Goal: Transaction & Acquisition: Purchase product/service

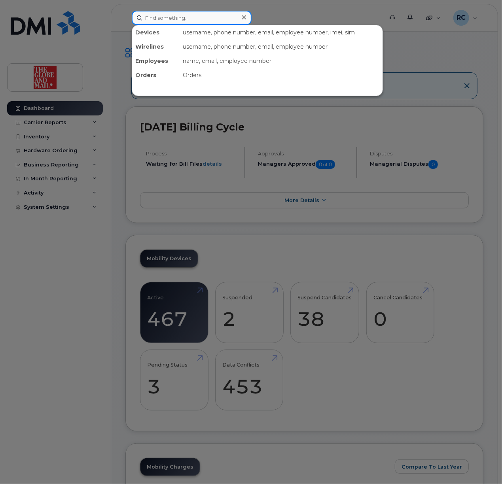
click at [178, 15] on input at bounding box center [192, 18] width 120 height 14
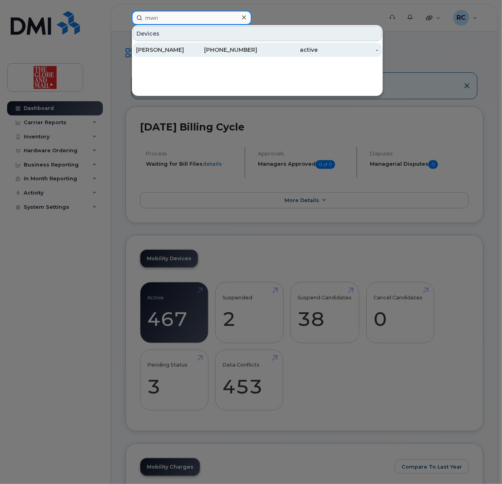
type input "mwri"
click at [157, 49] on div "Wright, Mason" at bounding box center [166, 50] width 61 height 8
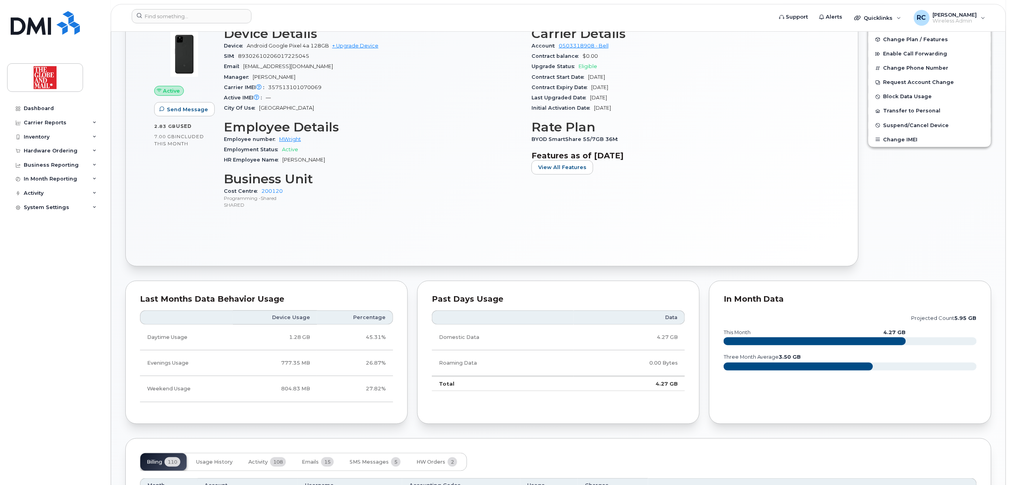
scroll to position [316, 0]
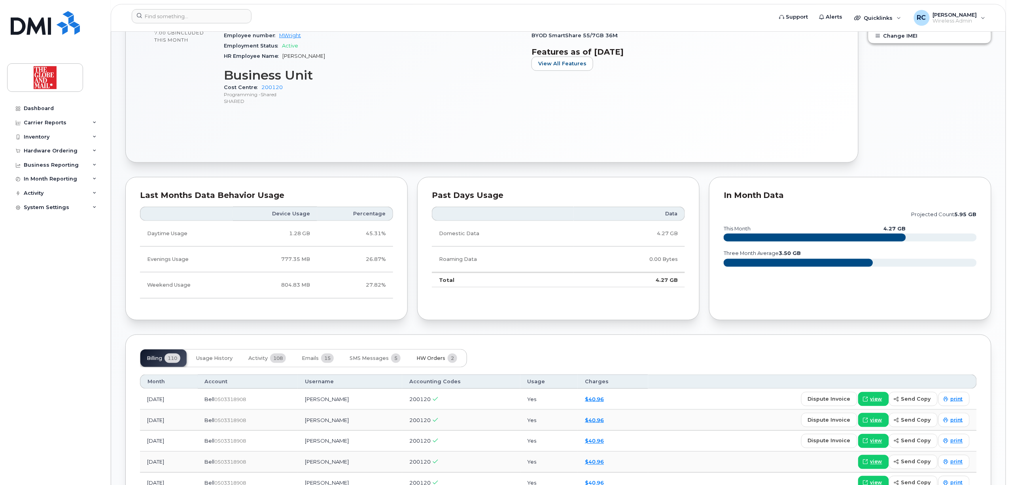
click at [428, 363] on button "HW Orders 2" at bounding box center [436, 357] width 53 height 17
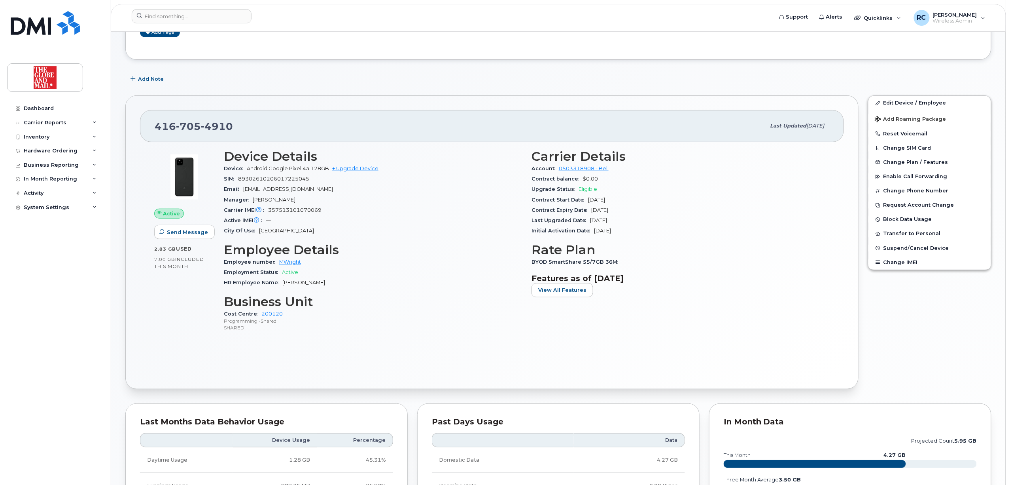
scroll to position [0, 0]
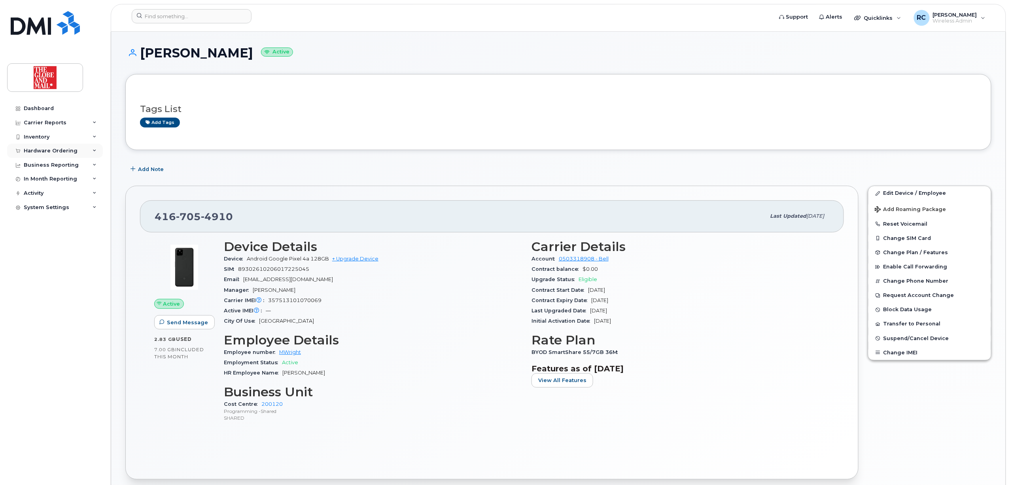
click at [62, 151] on div "Hardware Ordering" at bounding box center [51, 151] width 54 height 6
click at [46, 166] on div "Overview" at bounding box center [40, 165] width 26 height 7
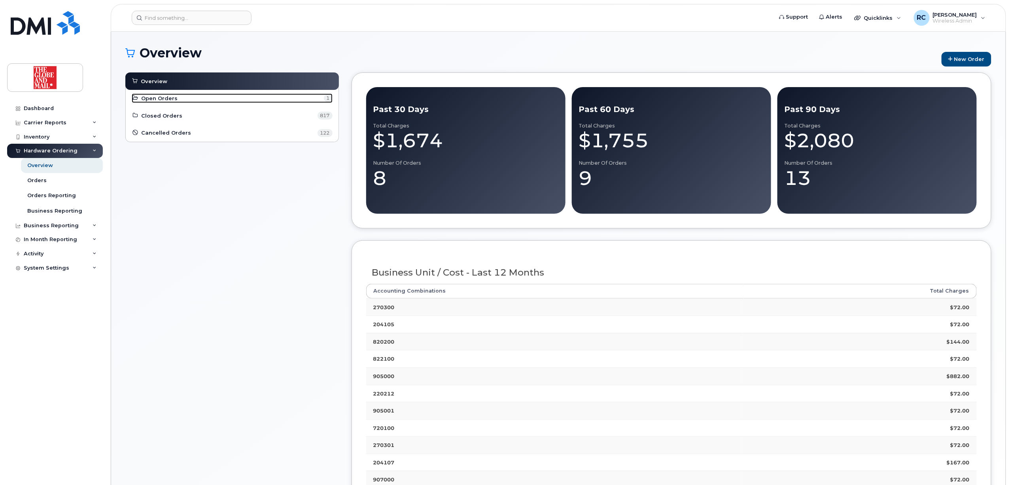
click at [166, 98] on span "Open Orders" at bounding box center [160, 99] width 36 height 8
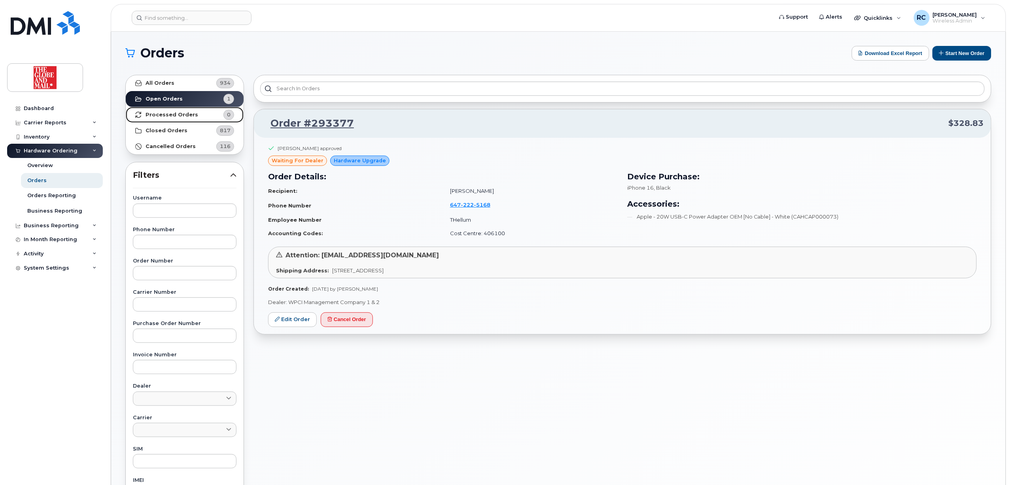
click at [171, 112] on strong "Processed Orders" at bounding box center [172, 115] width 53 height 6
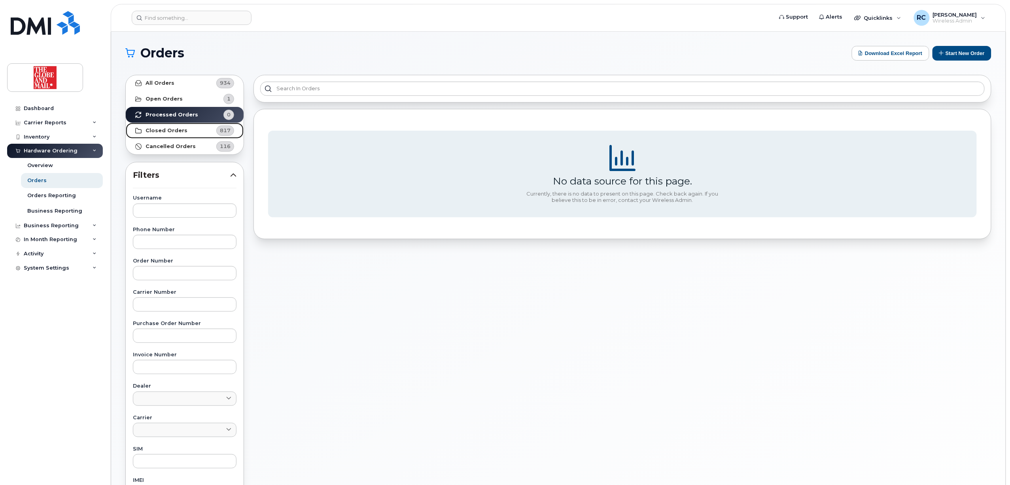
click at [173, 131] on strong "Closed Orders" at bounding box center [167, 130] width 42 height 6
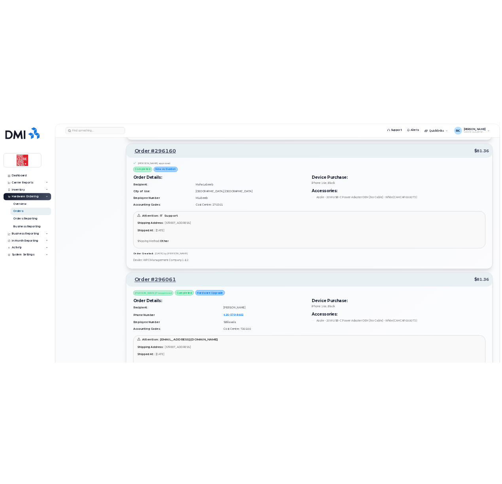
scroll to position [736, 0]
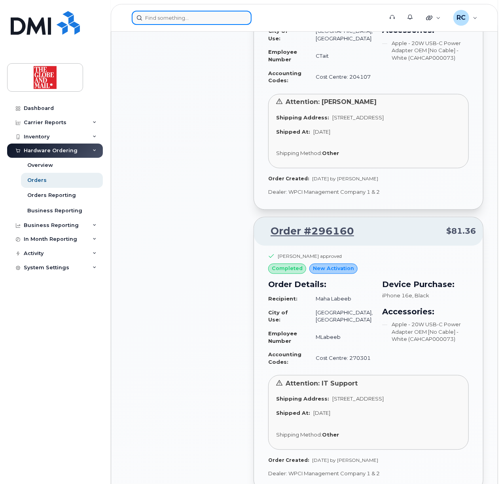
click at [177, 18] on input at bounding box center [192, 18] width 120 height 14
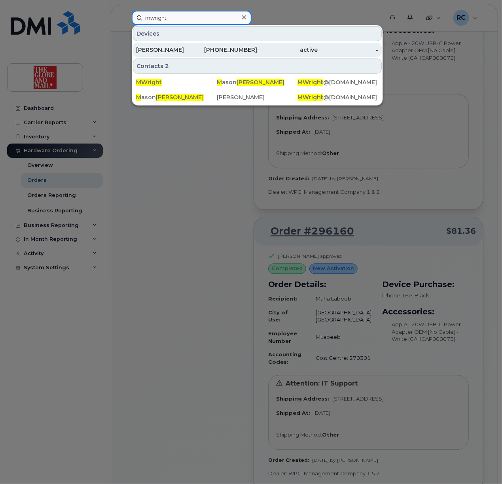
type input "mwright"
click at [197, 54] on div "[PERSON_NAME]" at bounding box center [227, 50] width 61 height 14
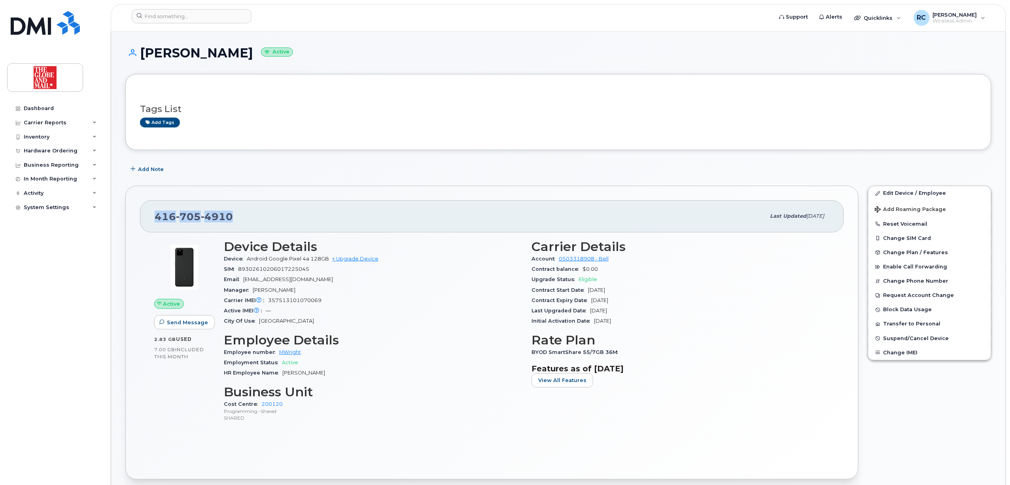
drag, startPoint x: 252, startPoint y: 214, endPoint x: 134, endPoint y: 218, distance: 117.1
click at [134, 218] on div "416 705 4910 Last updated Sep 17, 2024 Active Send Message 2.83 GB  used 7.00 G…" at bounding box center [491, 332] width 733 height 293
copy span "416 705 4910"
click at [354, 261] on link "+ Upgrade Device" at bounding box center [355, 259] width 46 height 6
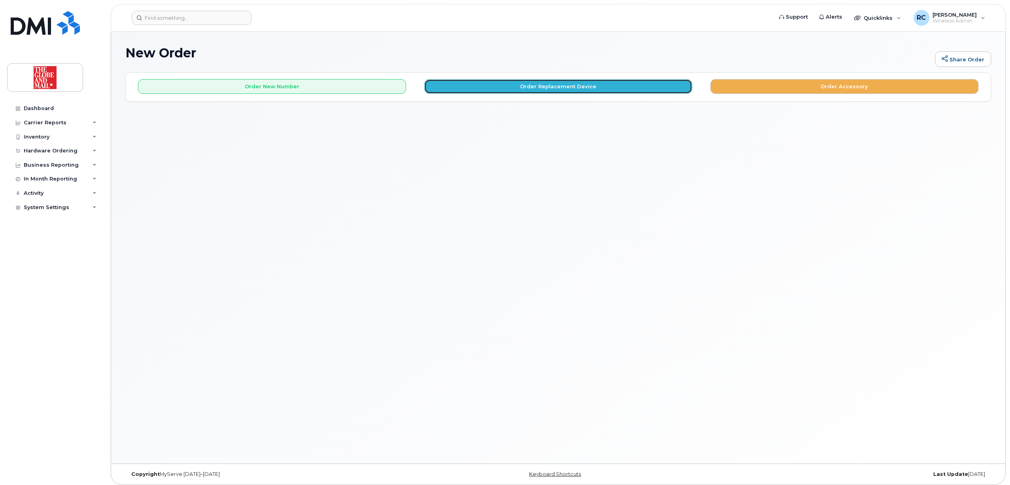
click at [557, 85] on button "Order Replacement Device" at bounding box center [558, 86] width 268 height 15
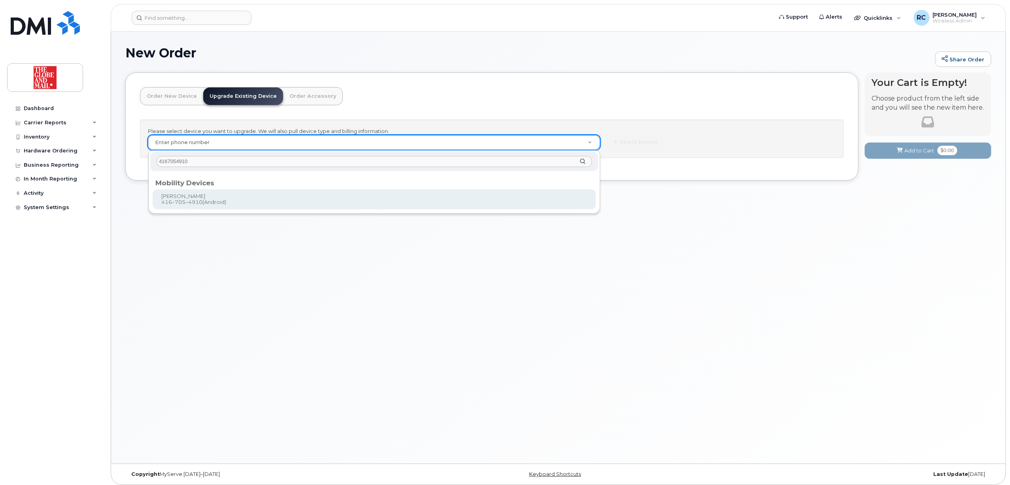
type input "4167054910"
type input "243927"
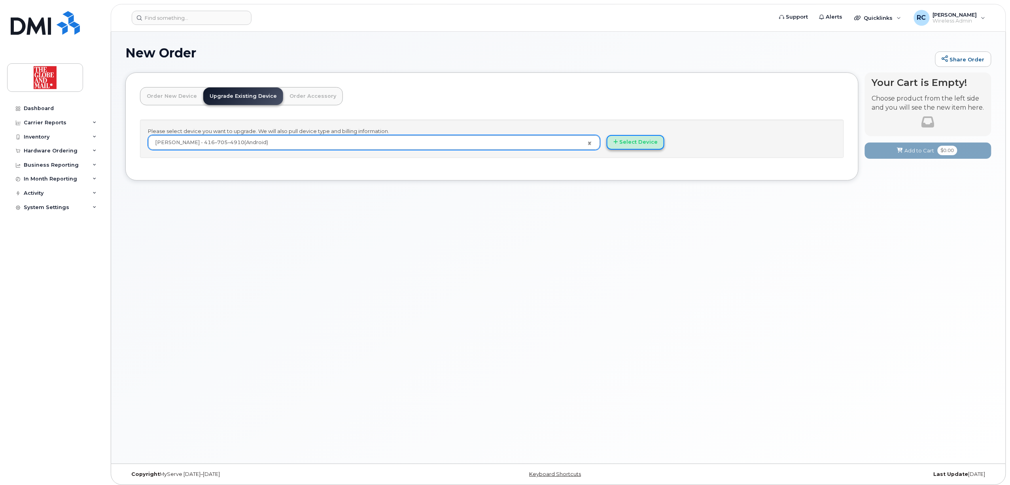
click at [633, 144] on button "Select Device" at bounding box center [636, 142] width 58 height 15
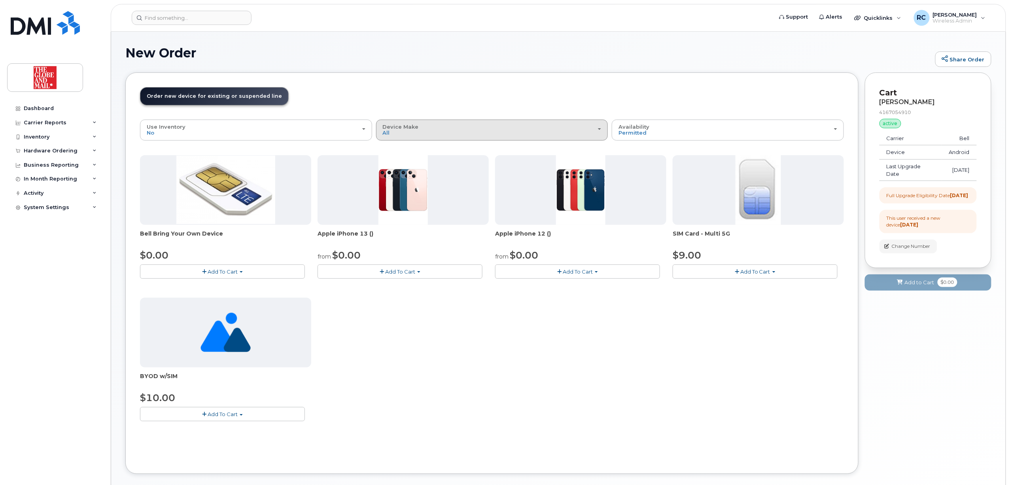
click at [449, 130] on div "Device Make All Cell Phone iPhone Unknown" at bounding box center [492, 130] width 219 height 12
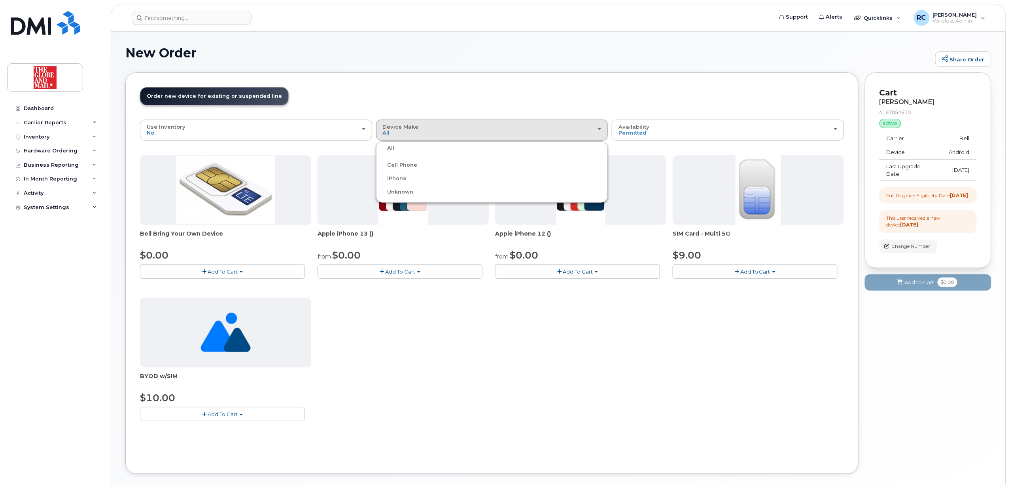
click at [521, 364] on div "Bell Bring Your Own Device $0.00 Add To Cart $0.00 - no term Apple iPhone 13 ()…" at bounding box center [492, 294] width 704 height 278
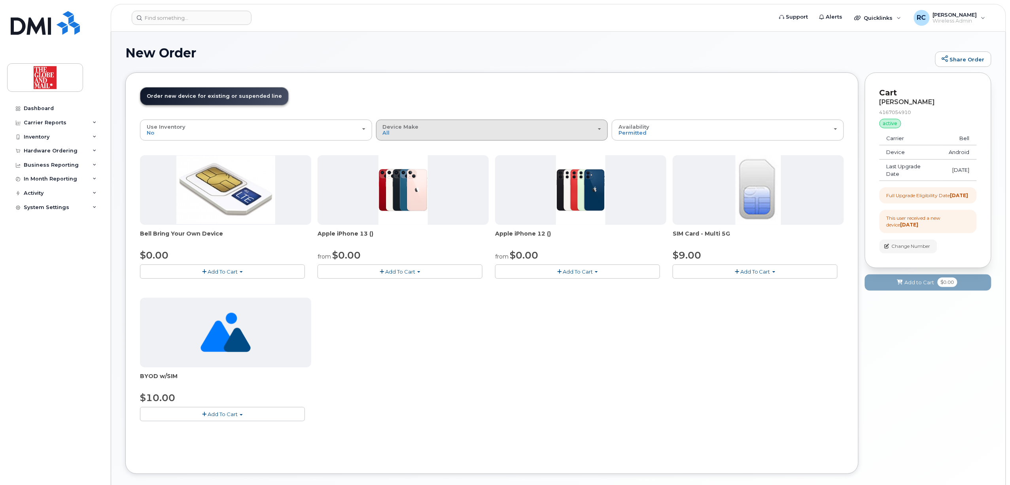
click at [471, 123] on button "Device Make All Cell Phone iPhone Unknown" at bounding box center [492, 129] width 232 height 21
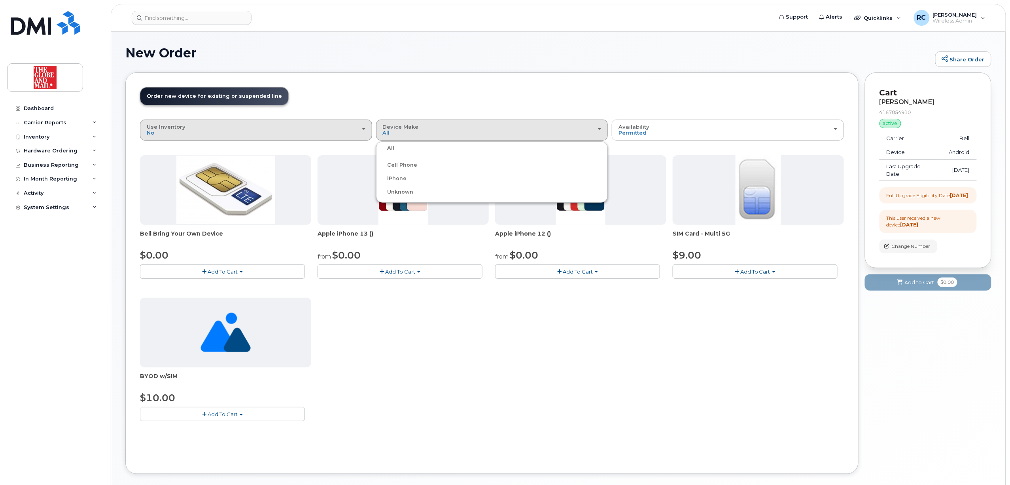
click at [221, 122] on button "Use Inventory No" at bounding box center [256, 129] width 232 height 21
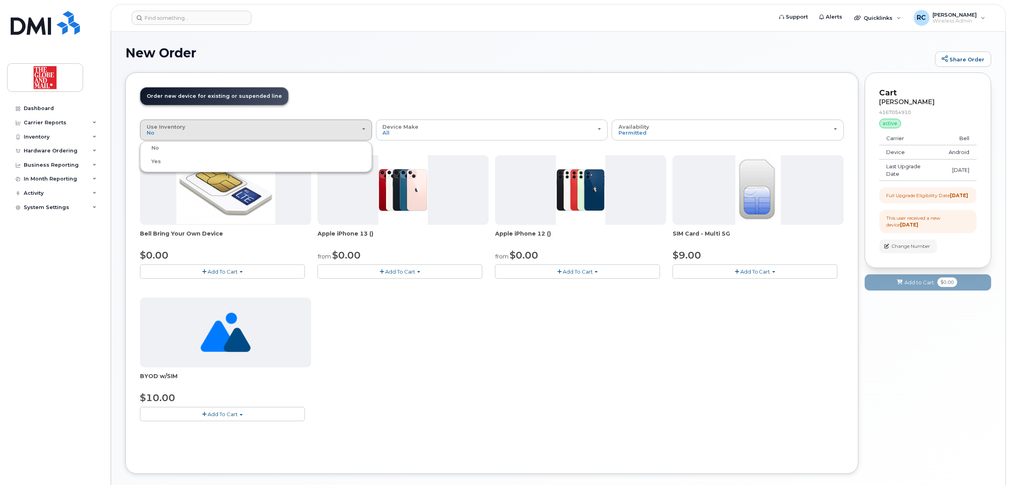
click at [458, 93] on header "Order New Device Upgrade Existing Device Order Accessory Order new device and n…" at bounding box center [492, 103] width 704 height 32
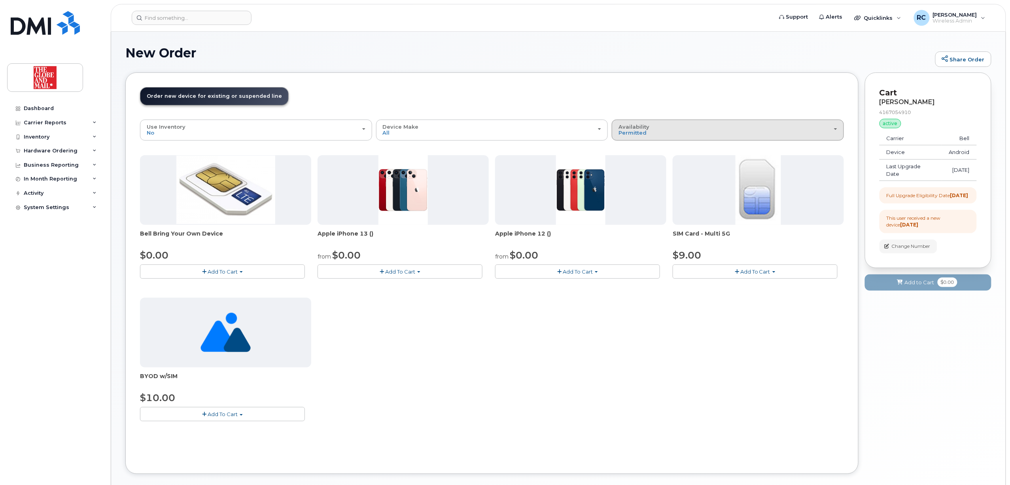
drag, startPoint x: 675, startPoint y: 127, endPoint x: 673, endPoint y: 133, distance: 6.1
click at [676, 127] on div "Availability Permitted All" at bounding box center [728, 130] width 219 height 12
click at [621, 157] on ul "Permitted All" at bounding box center [728, 156] width 232 height 31
drag, startPoint x: 649, startPoint y: 133, endPoint x: 649, endPoint y: 137, distance: 4.0
click at [649, 136] on div "Availability Permitted All" at bounding box center [728, 130] width 219 height 12
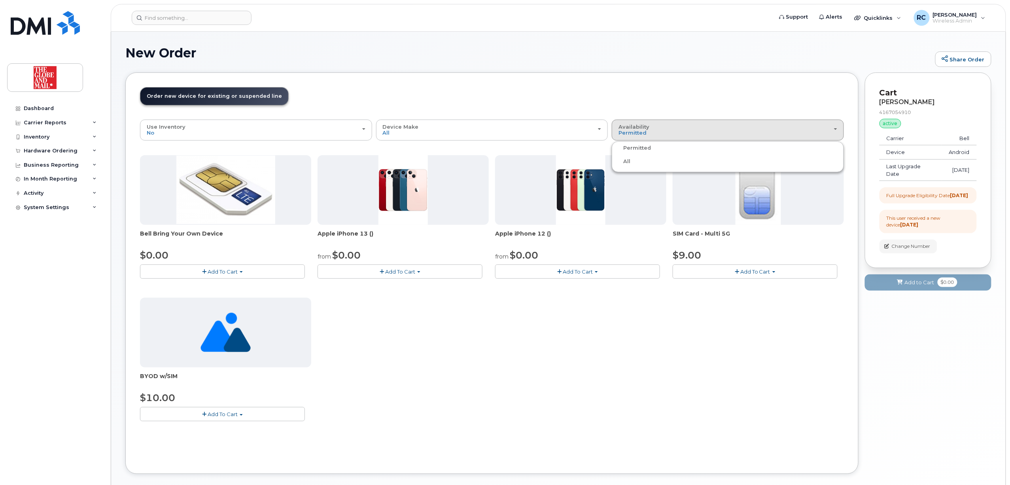
click at [629, 161] on label "All" at bounding box center [622, 161] width 17 height 9
click at [0, 0] on input "All" at bounding box center [0, 0] width 0 height 0
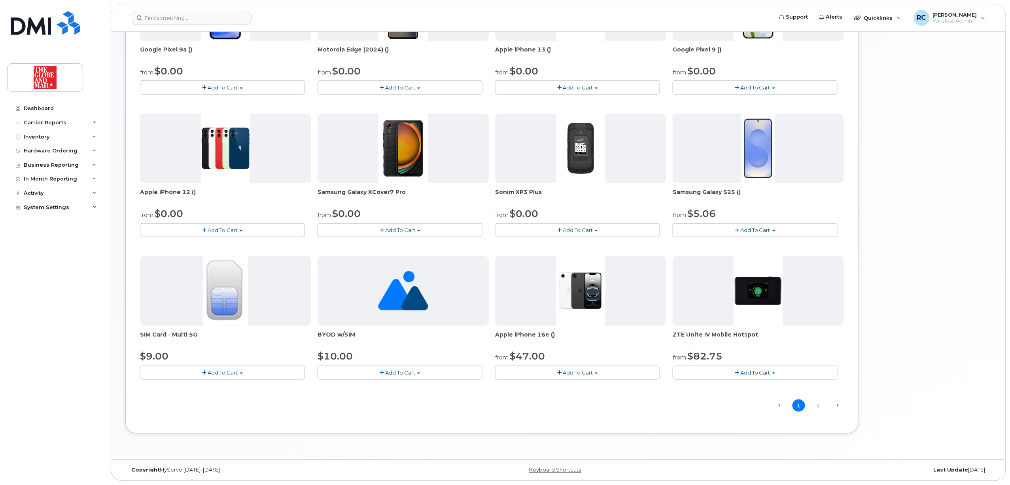
scroll to position [328, 0]
click at [720, 229] on button "Add To Cart" at bounding box center [755, 230] width 165 height 14
click at [705, 244] on link "$5.06 - 3 year term - voice & data plan (128GB)" at bounding box center [760, 245] width 171 height 10
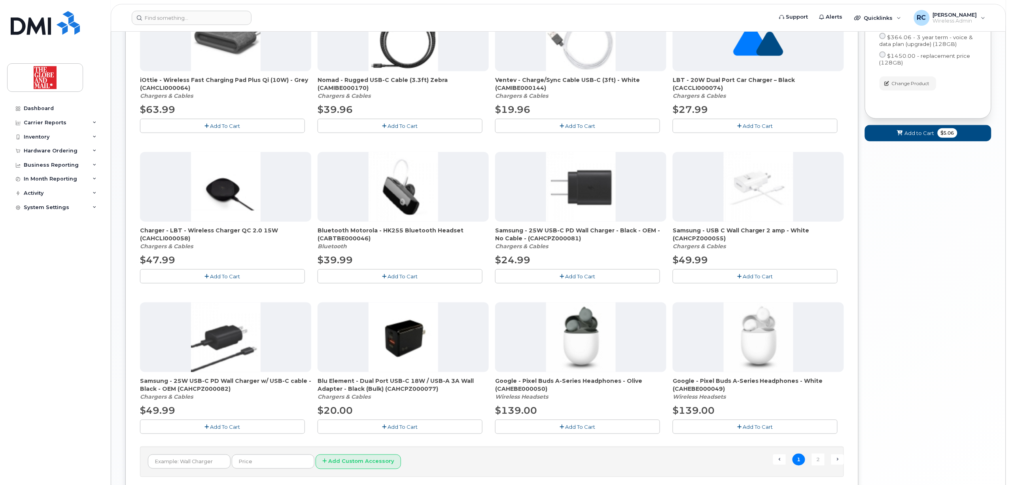
click at [572, 276] on span "Add To Cart" at bounding box center [581, 276] width 30 height 6
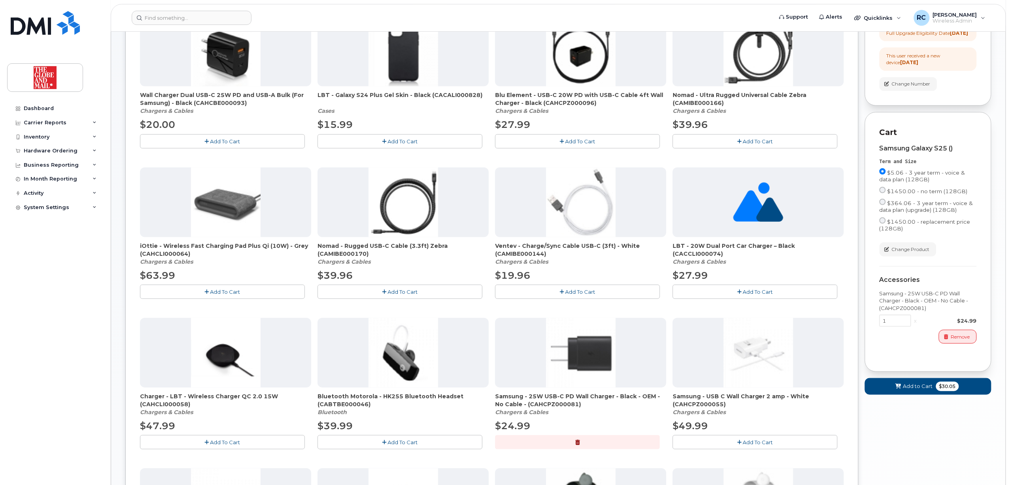
scroll to position [263, 0]
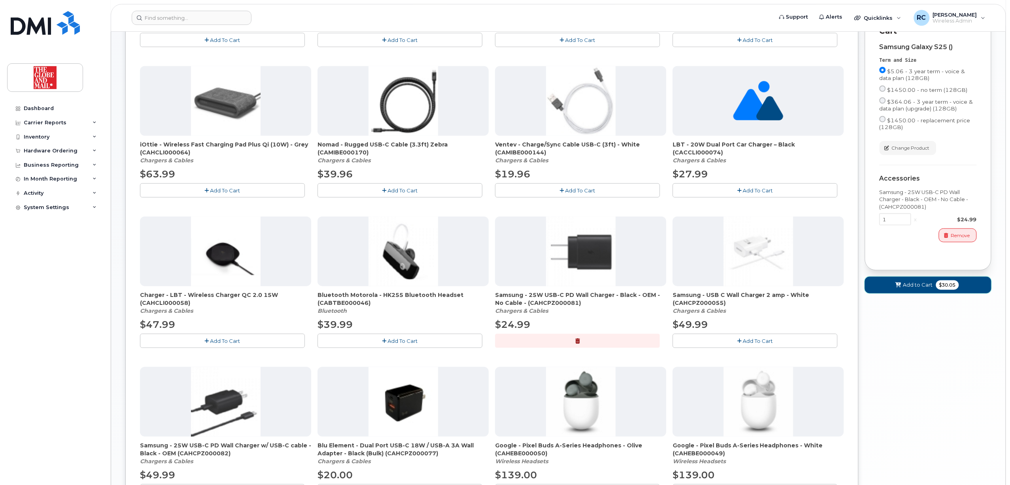
click at [910, 288] on span "Add to Cart" at bounding box center [918, 285] width 30 height 8
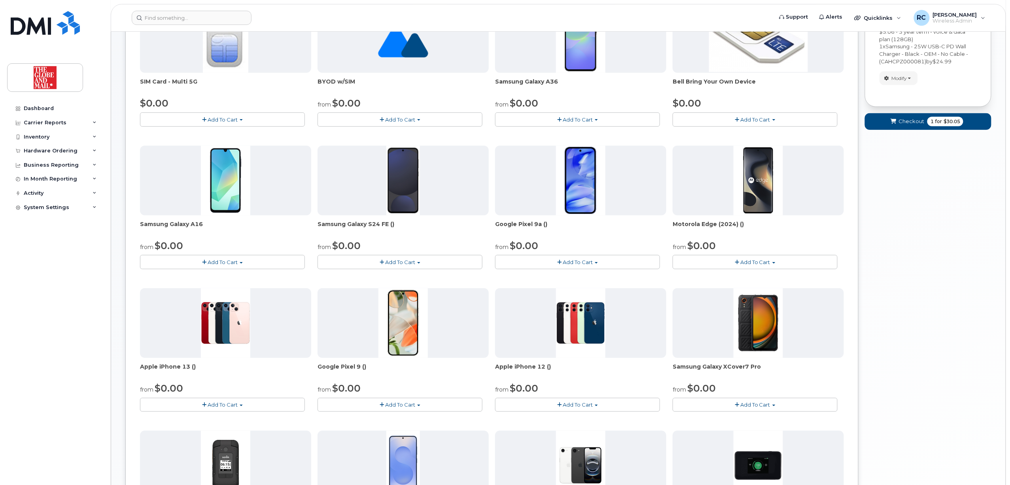
scroll to position [0, 0]
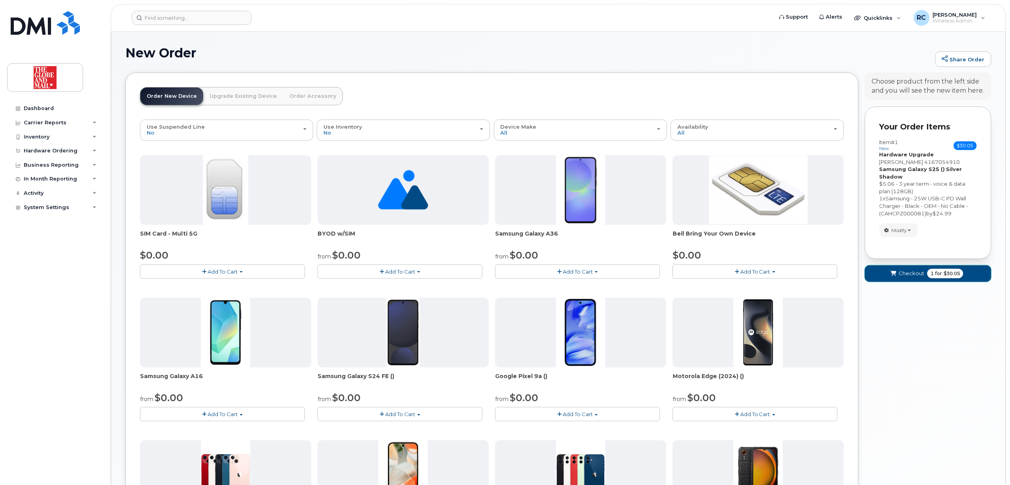
click at [906, 274] on span "Checkout" at bounding box center [912, 273] width 26 height 8
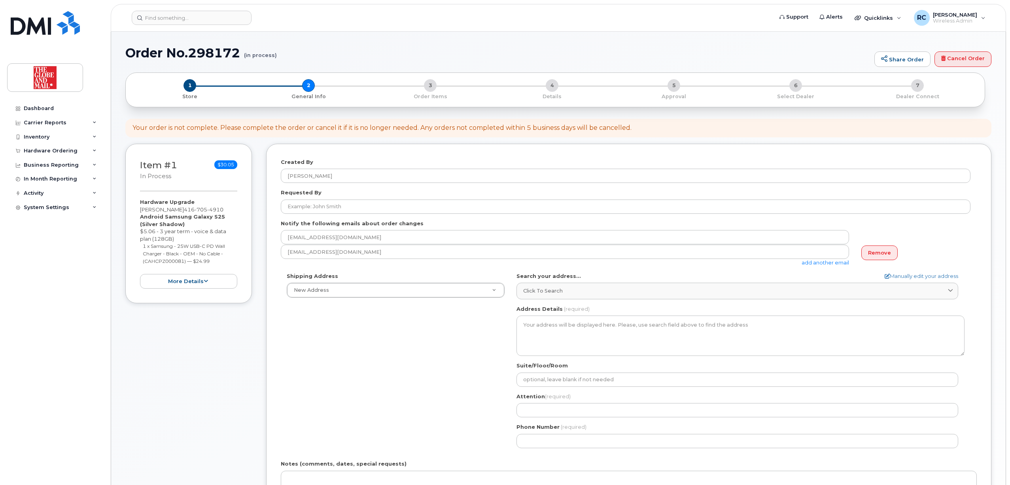
select select
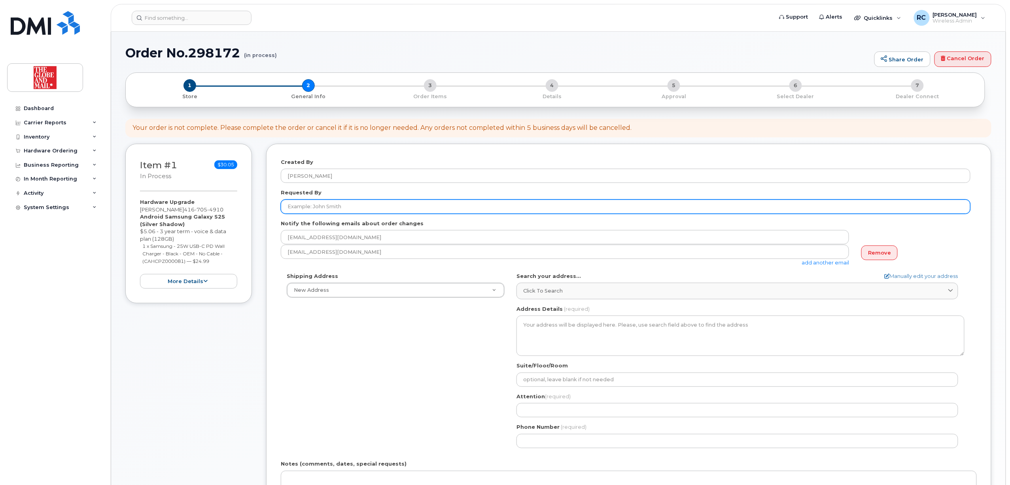
click at [369, 210] on input "Requested By" at bounding box center [626, 206] width 690 height 14
type input "[PERSON_NAME]"
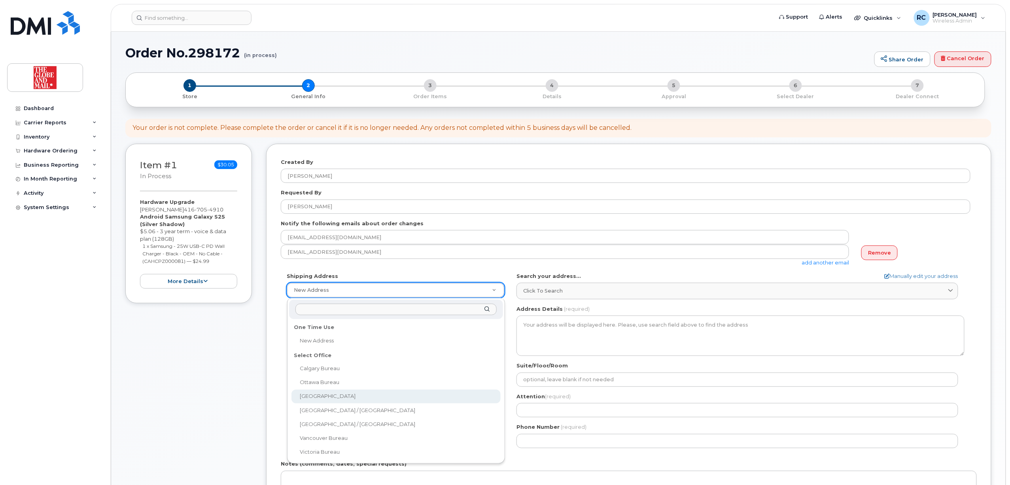
select select
type textarea "351 King St E. Toronto Ontario M5A 1L1"
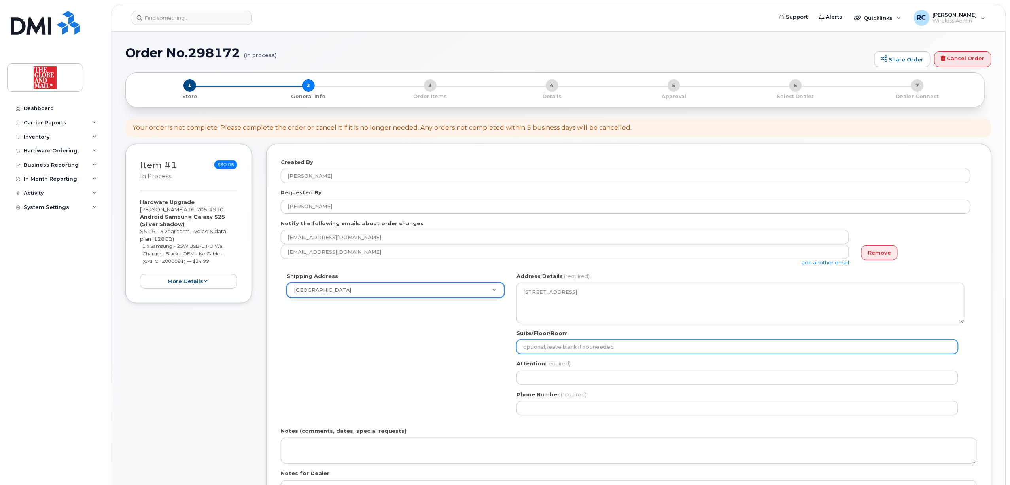
click at [574, 345] on input "Suite/Floor/Room" at bounding box center [738, 346] width 442 height 14
type input "16th floor"
select select
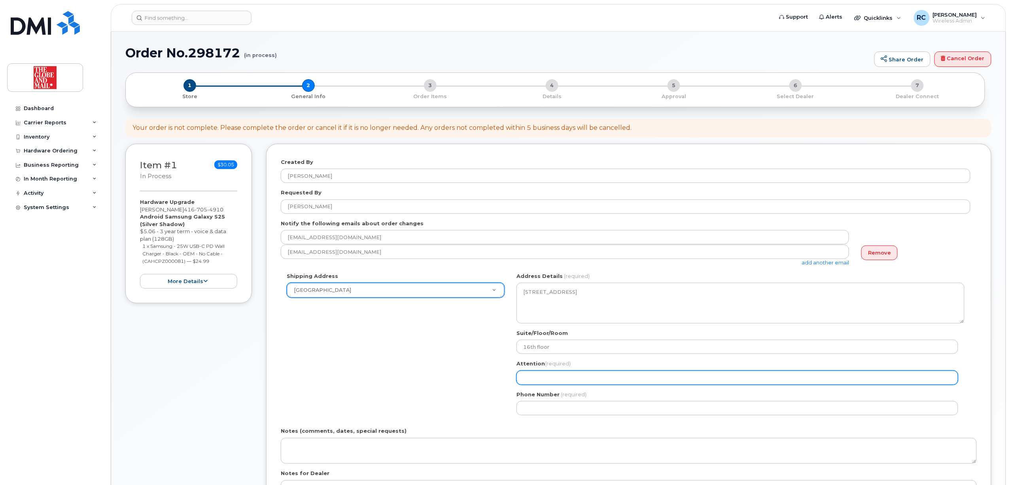
click at [581, 380] on input "Attention (required)" at bounding box center [738, 377] width 442 height 14
type input "IT Support"
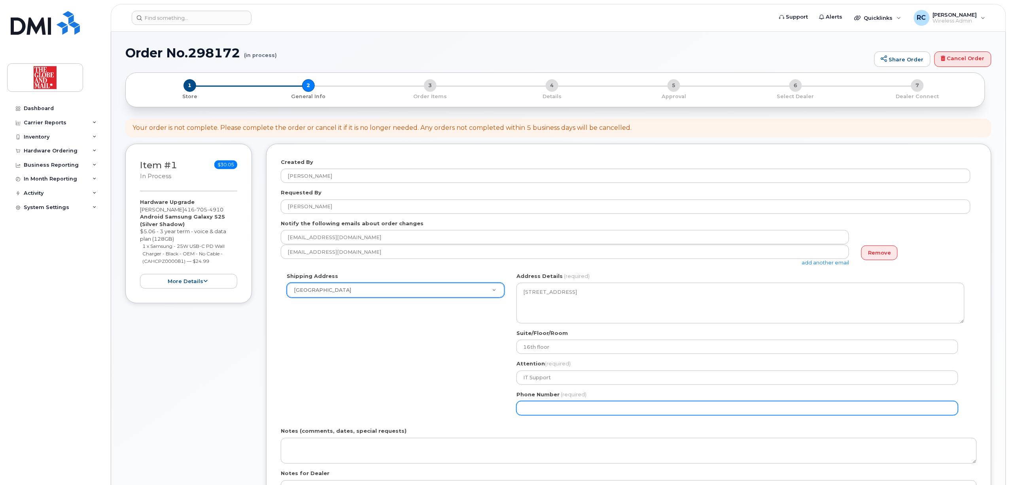
drag, startPoint x: 602, startPoint y: 405, endPoint x: 612, endPoint y: 405, distance: 10.3
click at [602, 405] on input "Phone Number" at bounding box center [738, 408] width 442 height 14
select select
type input "416585529"
select select
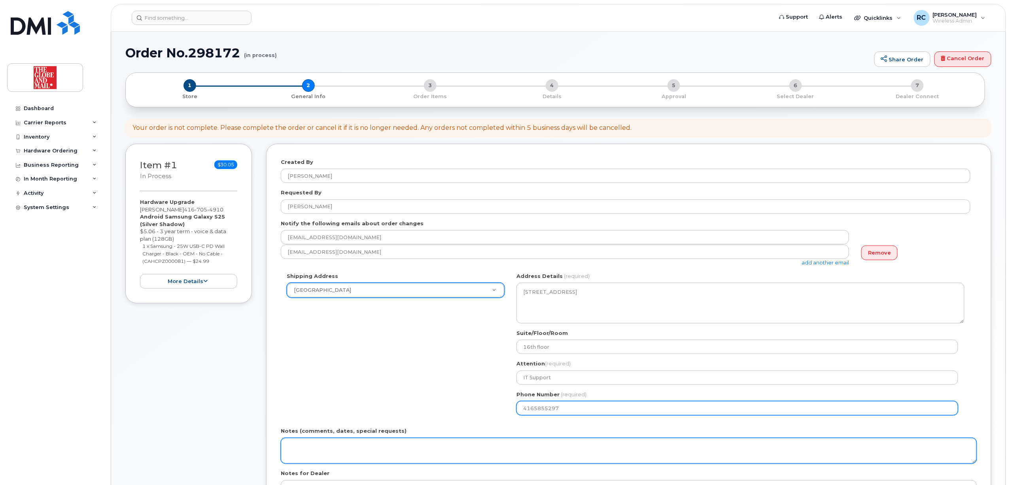
type input "4165855297"
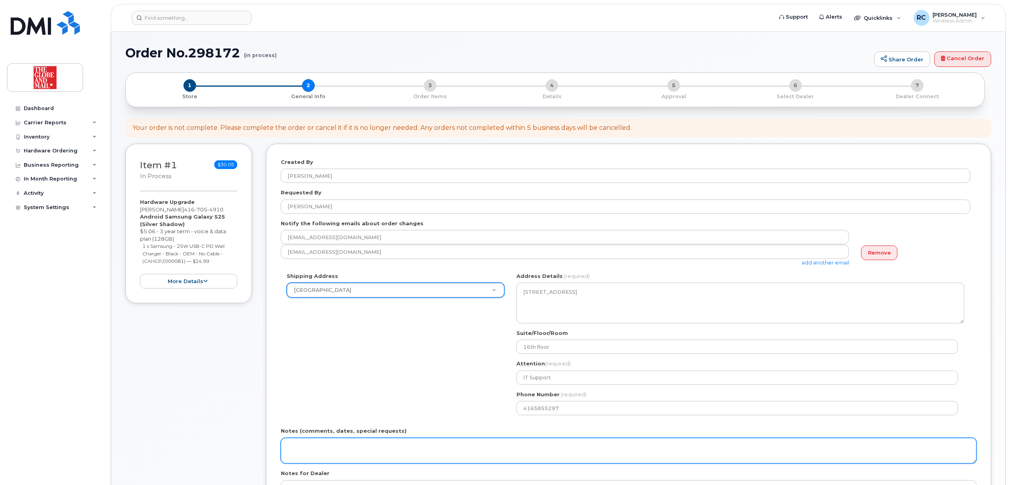
click at [412, 440] on textarea "Notes (comments, dates, special requests)" at bounding box center [629, 450] width 696 height 26
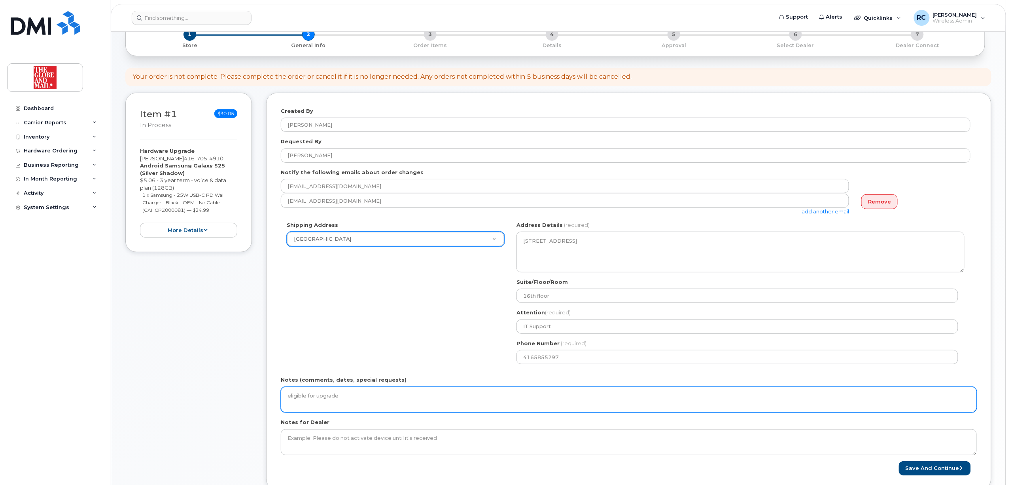
scroll to position [105, 0]
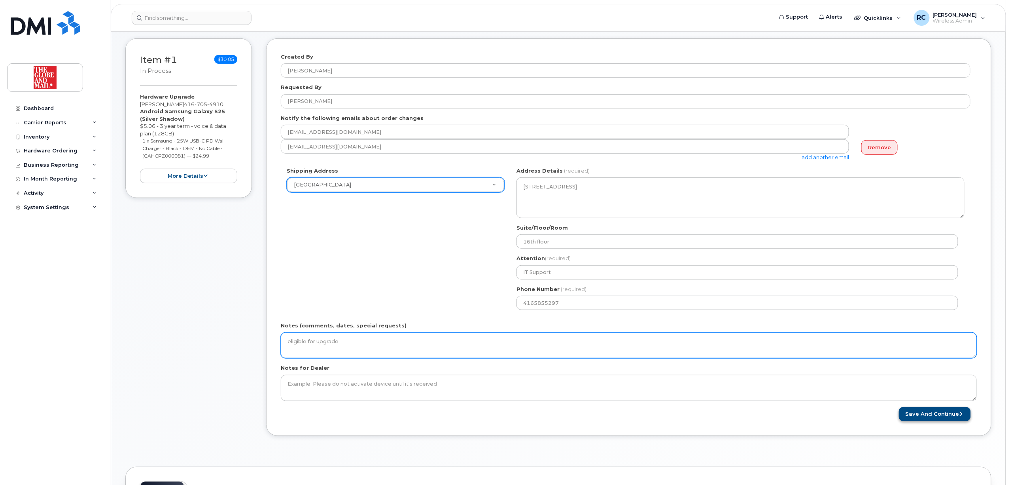
type textarea "eligible for upgrade"
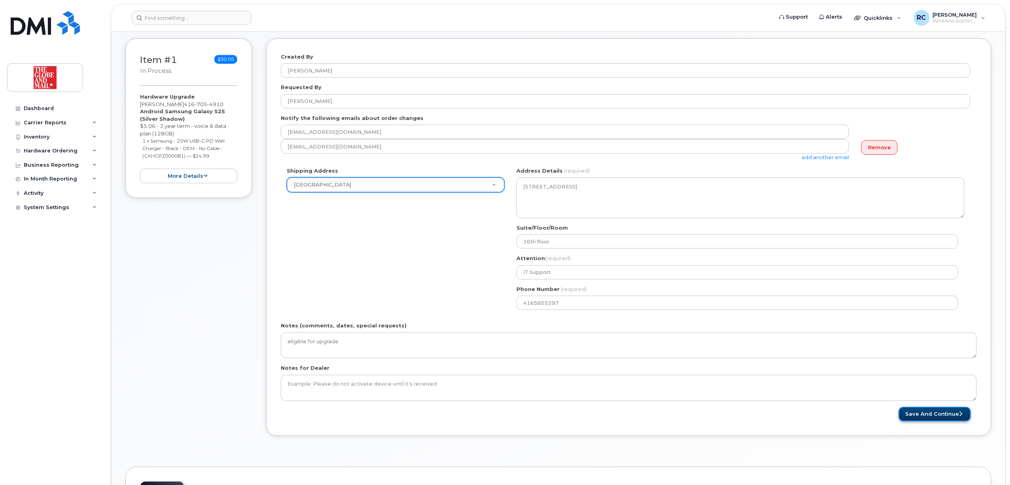
click at [933, 416] on button "Save and Continue" at bounding box center [935, 414] width 72 height 15
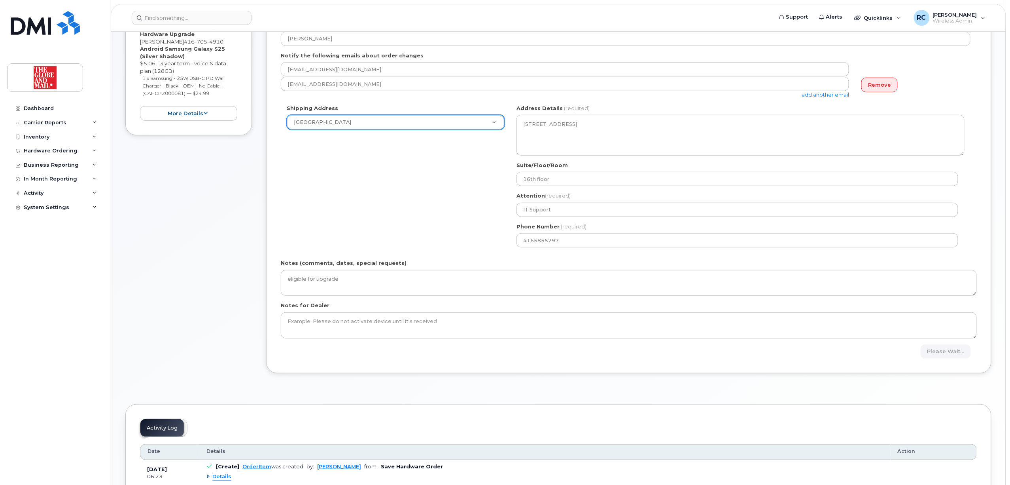
scroll to position [263, 0]
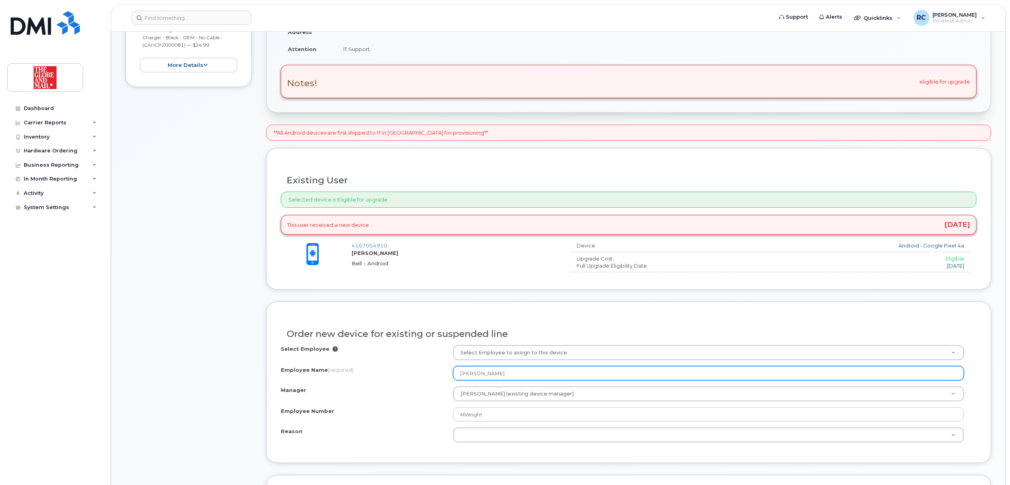
scroll to position [316, 0]
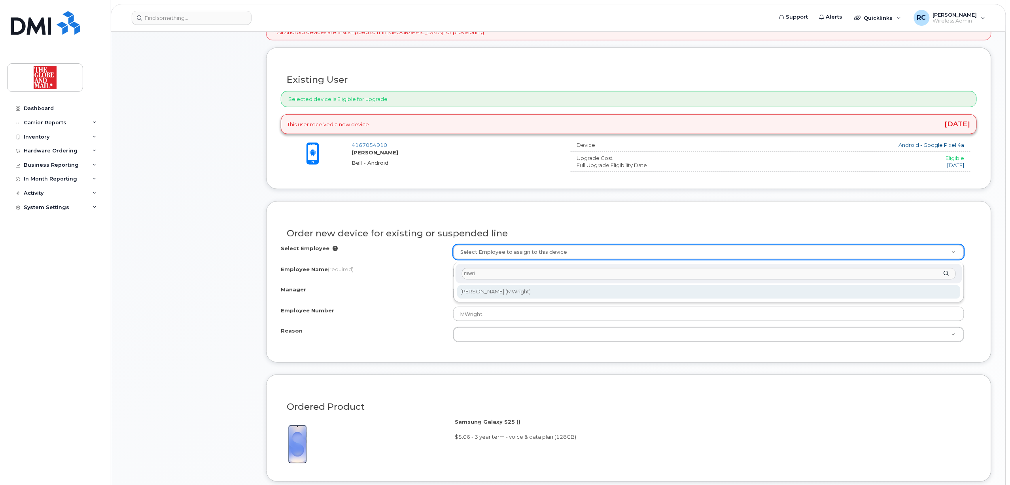
type input "mwri"
type input "90394"
type input "[PERSON_NAME]"
select select "90310"
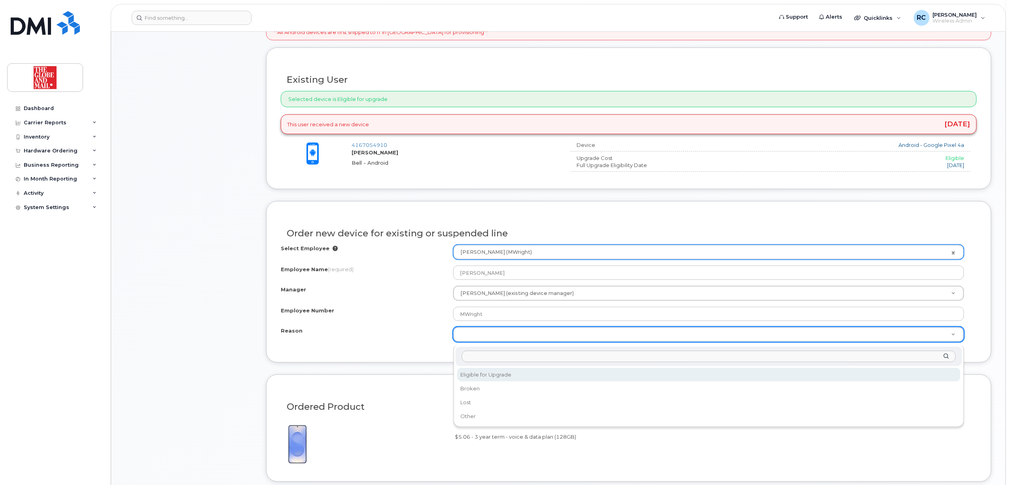
select select "eligible_for_upgrade"
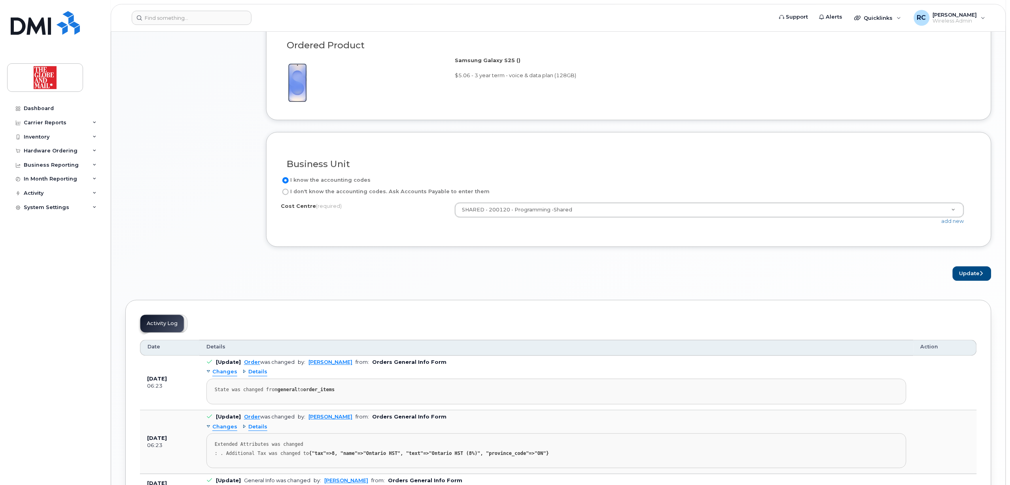
scroll to position [685, 0]
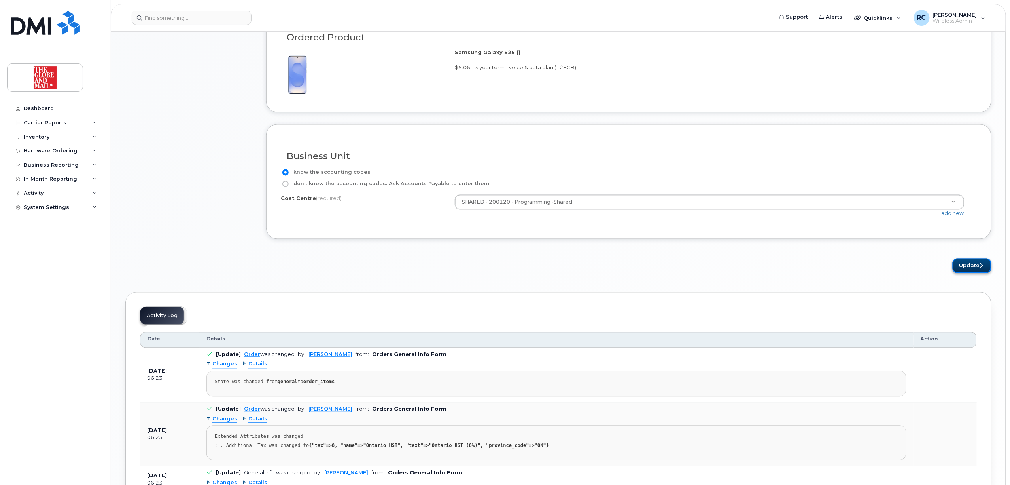
click at [975, 267] on button "Update" at bounding box center [972, 265] width 39 height 15
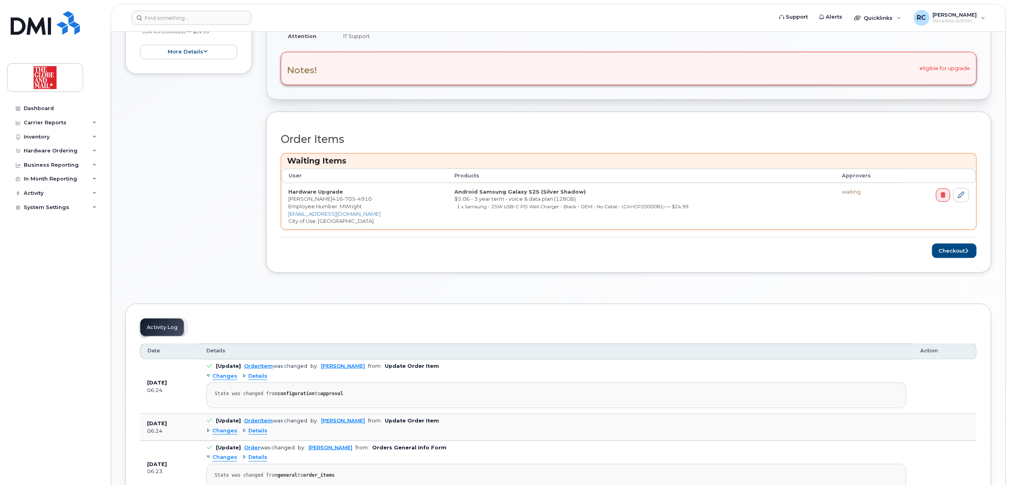
scroll to position [263, 0]
click at [953, 255] on button "Checkout" at bounding box center [954, 250] width 45 height 15
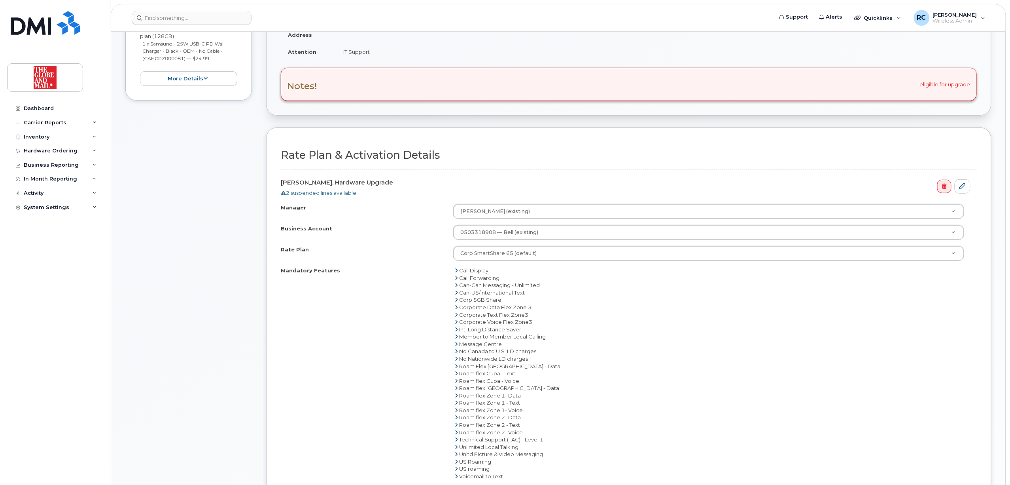
scroll to position [369, 0]
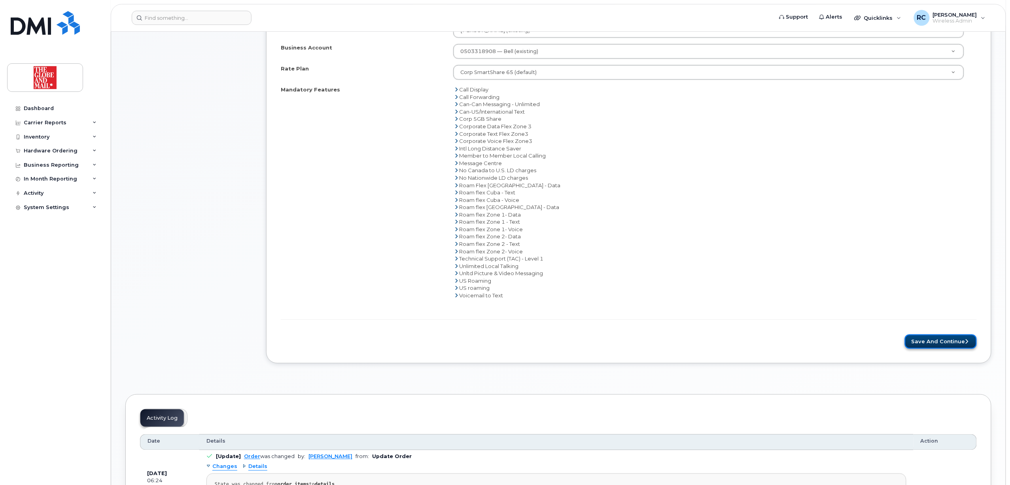
click at [936, 344] on button "Save and Continue" at bounding box center [941, 341] width 72 height 15
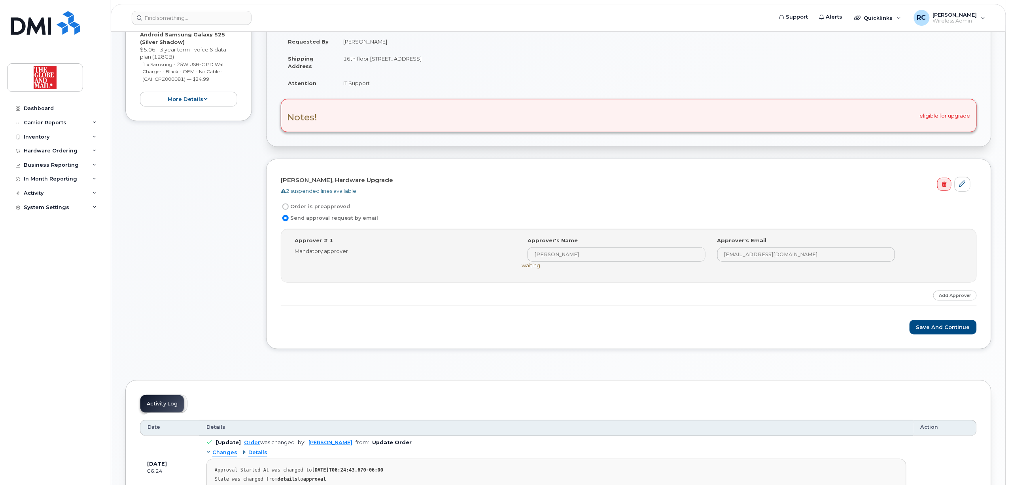
scroll to position [263, 0]
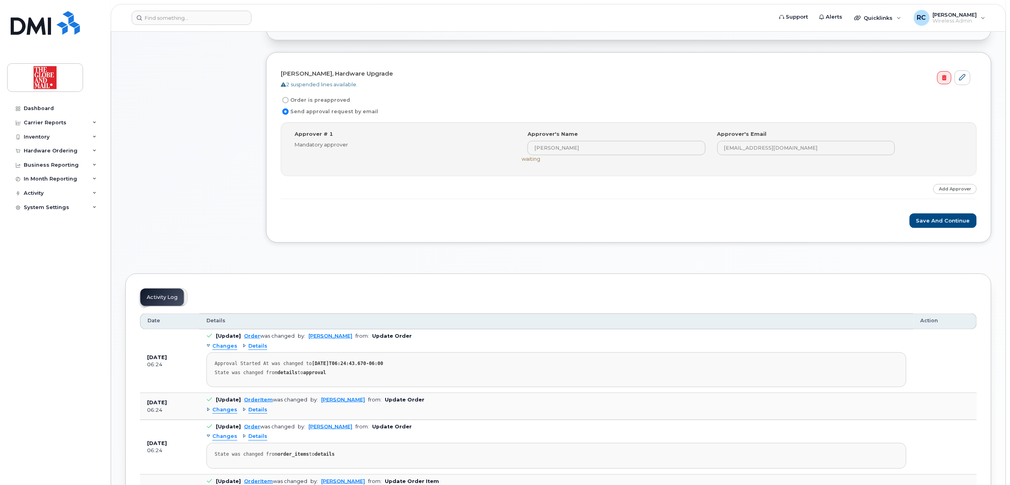
click at [323, 102] on label "Order is preapproved" at bounding box center [315, 99] width 69 height 9
click at [289, 102] on input "Order is preapproved" at bounding box center [285, 100] width 6 height 6
radio input "true"
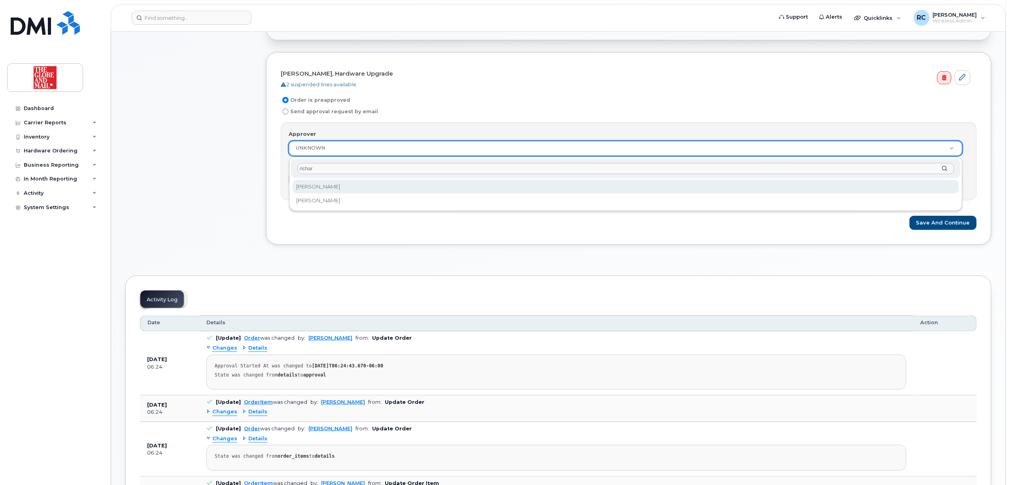
type input "richar"
select select "90378"
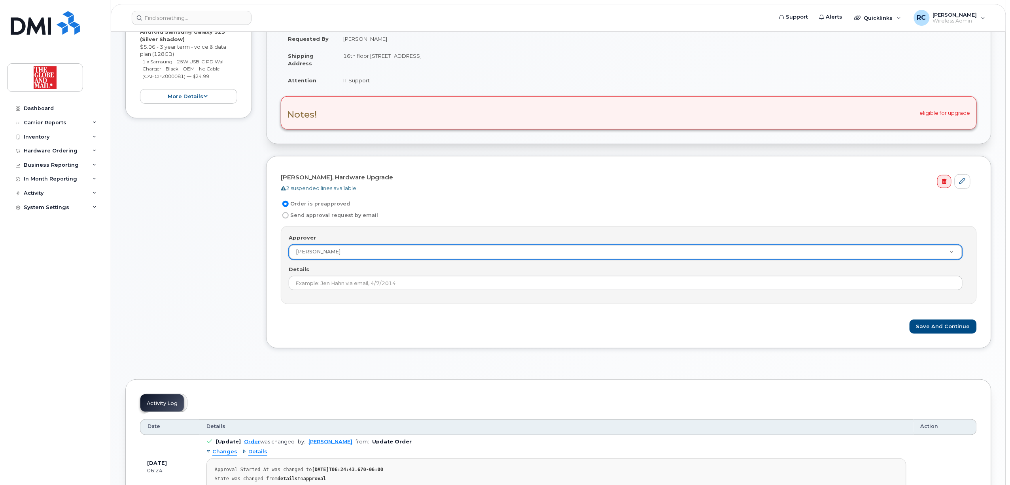
scroll to position [211, 0]
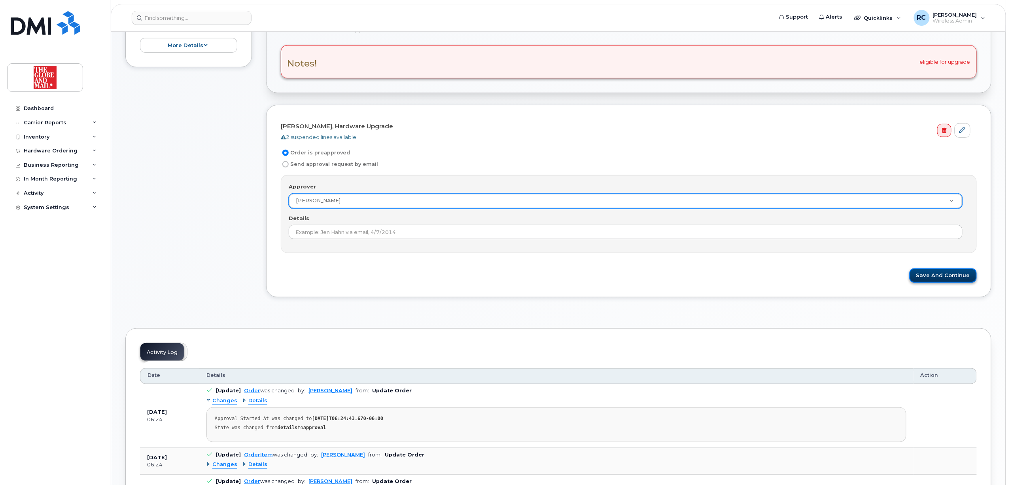
click at [937, 279] on button "Save and Continue" at bounding box center [943, 275] width 67 height 15
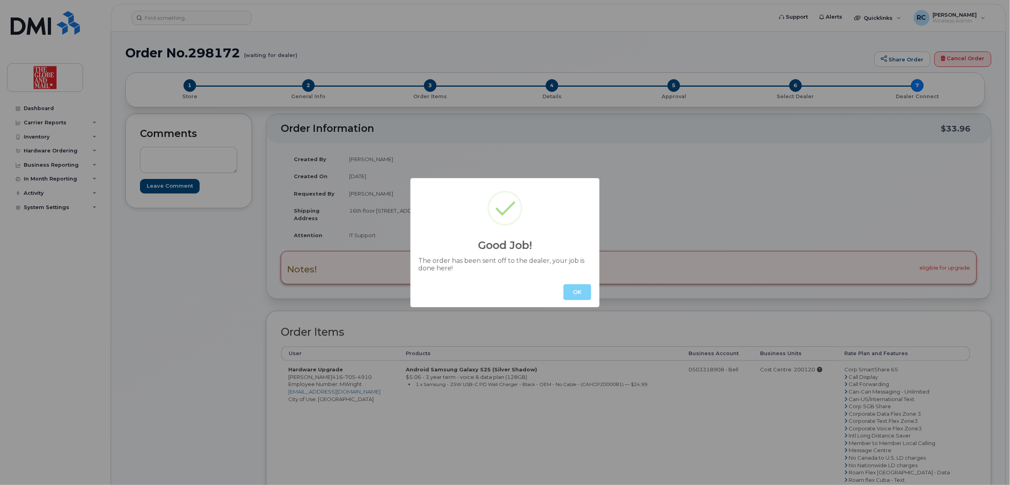
click at [583, 292] on button "OK" at bounding box center [578, 292] width 28 height 16
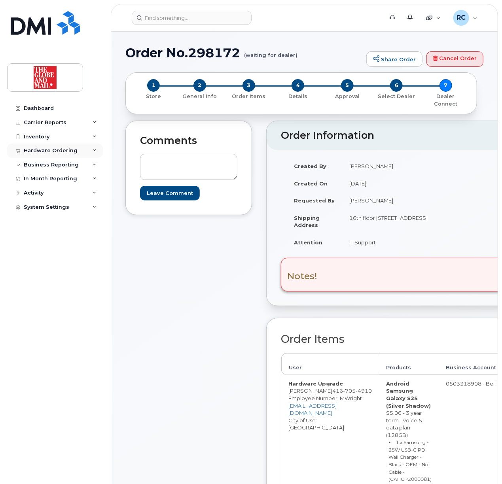
click at [39, 152] on div "Hardware Ordering" at bounding box center [51, 151] width 54 height 6
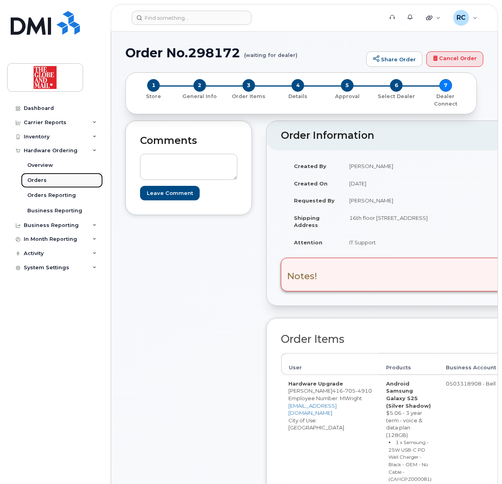
click at [35, 181] on div "Orders" at bounding box center [36, 180] width 19 height 7
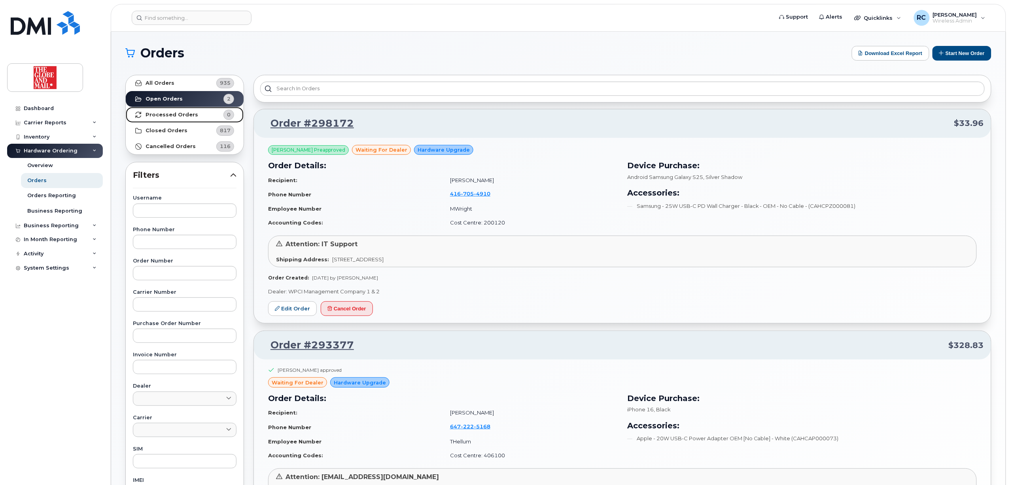
click at [163, 113] on strong "Processed Orders" at bounding box center [172, 115] width 53 height 6
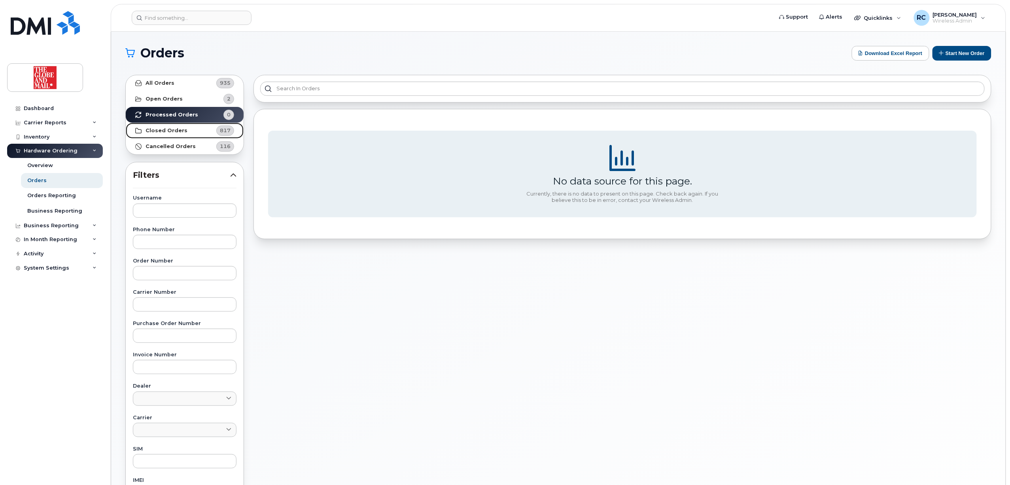
click at [148, 126] on link "Closed Orders 817" at bounding box center [185, 131] width 118 height 16
